Goal: Connect with others: Connect with other users

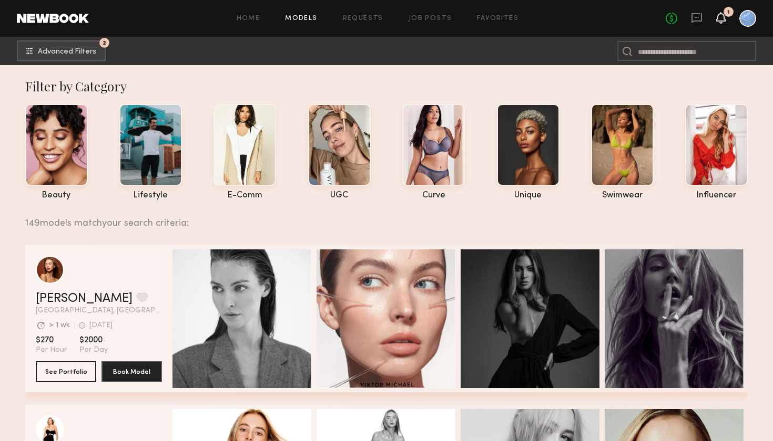
click at [721, 19] on icon at bounding box center [720, 17] width 8 height 7
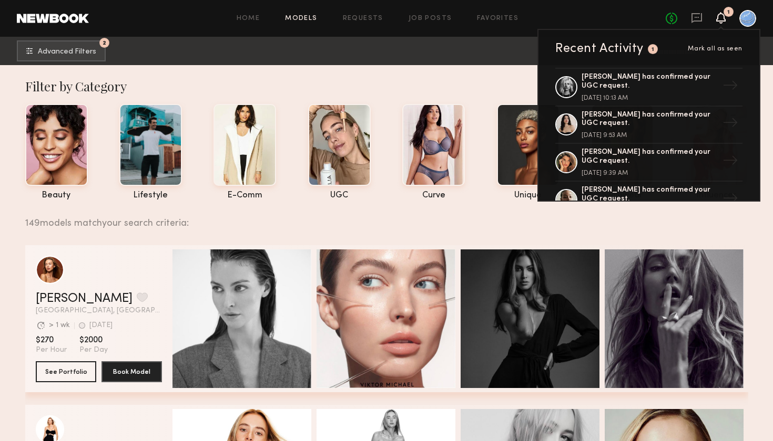
click at [721, 14] on icon at bounding box center [720, 17] width 8 height 7
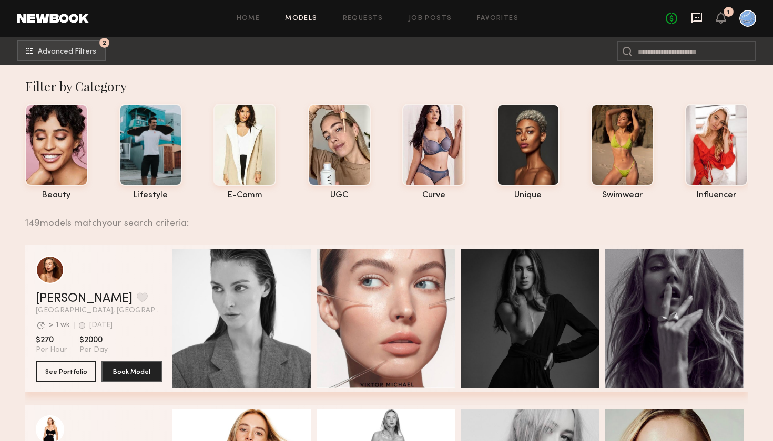
click at [694, 17] on icon at bounding box center [697, 18] width 12 height 12
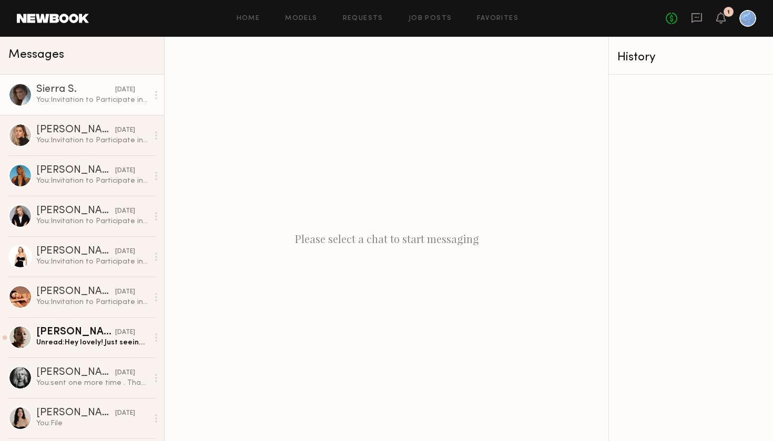
click at [56, 94] on div "Sierra S." at bounding box center [75, 90] width 79 height 11
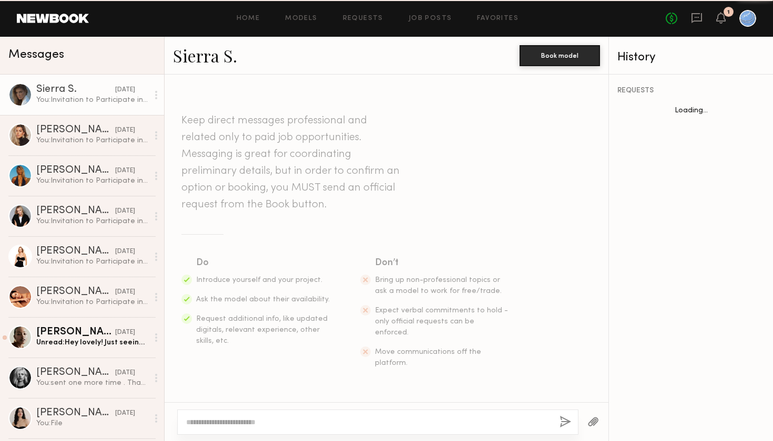
scroll to position [297, 0]
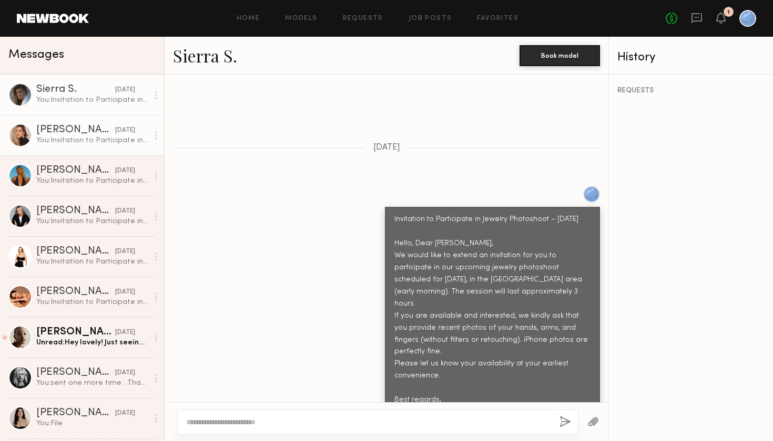
click at [62, 131] on div "[PERSON_NAME]" at bounding box center [75, 130] width 79 height 11
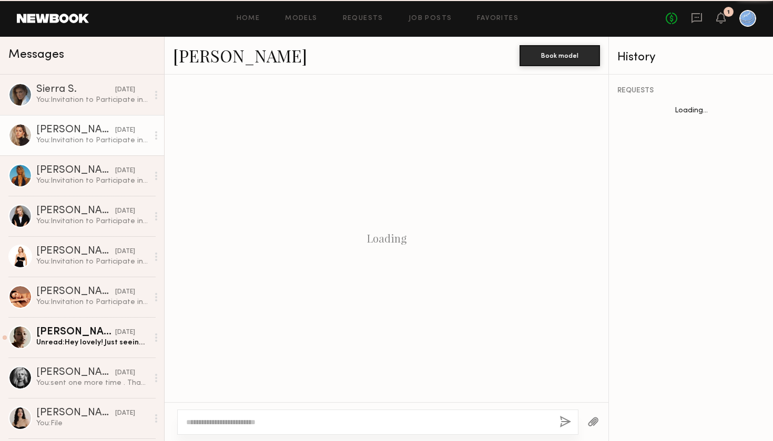
scroll to position [297, 0]
